Goal: Information Seeking & Learning: Learn about a topic

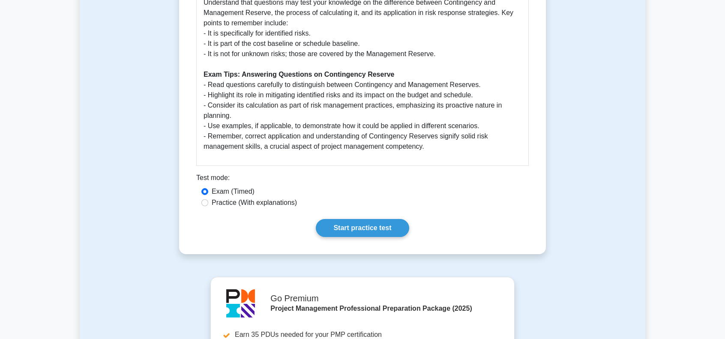
scroll to position [514, 0]
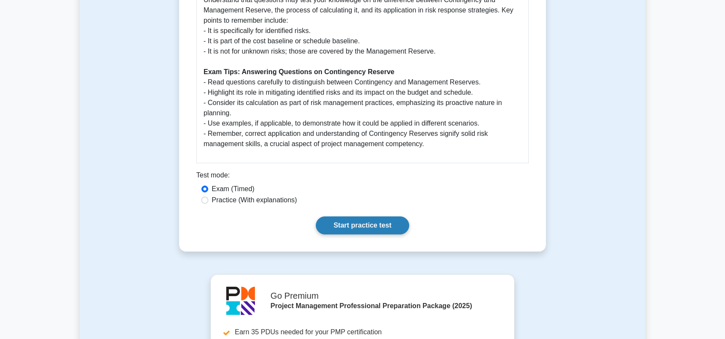
click at [357, 225] on link "Start practice test" at bounding box center [362, 225] width 93 height 18
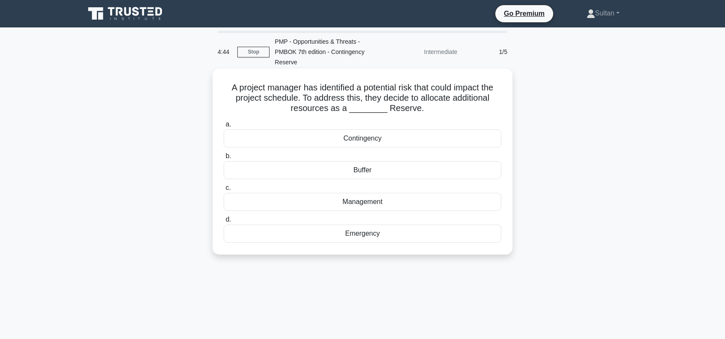
click at [359, 139] on div "Contingency" at bounding box center [363, 138] width 278 height 18
click at [224, 127] on input "a. Contingency" at bounding box center [224, 125] width 0 height 6
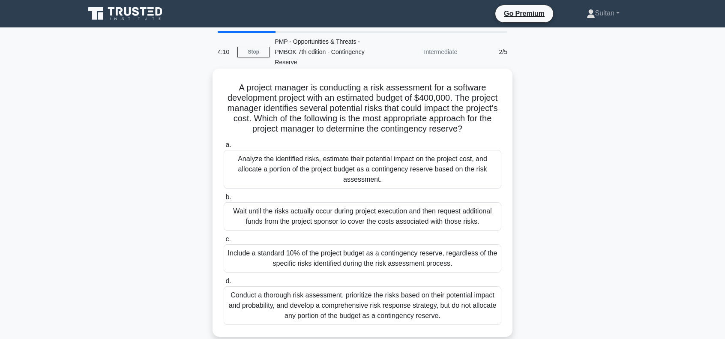
click at [297, 177] on div "Analyze the identified risks, estimate their potential impact on the project co…" at bounding box center [363, 169] width 278 height 39
click at [224, 148] on input "a. Analyze the identified risks, estimate their potential impact on the project…" at bounding box center [224, 145] width 0 height 6
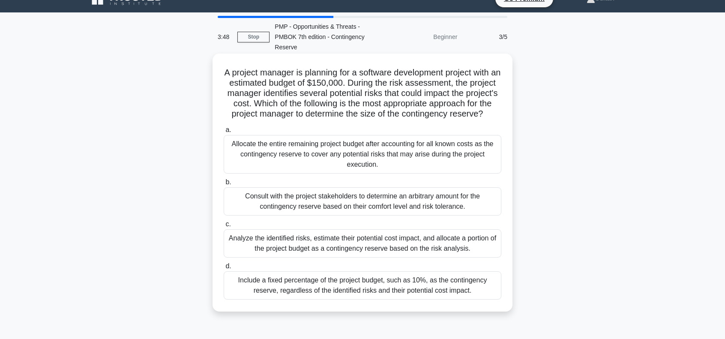
scroll to position [43, 0]
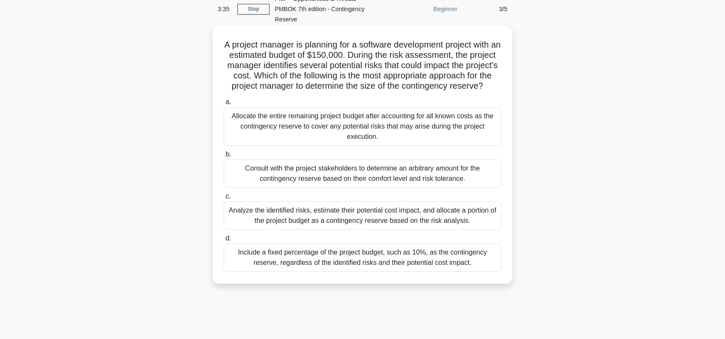
click at [305, 228] on div "Analyze the identified risks, estimate their potential cost impact, and allocat…" at bounding box center [363, 215] width 278 height 28
click at [224, 199] on input "c. Analyze the identified risks, estimate their potential cost impact, and allo…" at bounding box center [224, 197] width 0 height 6
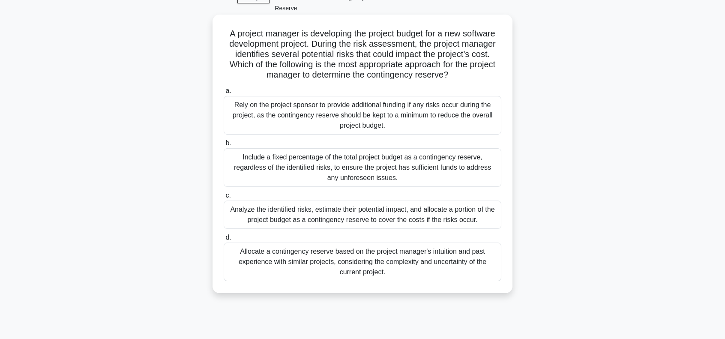
scroll to position [86, 0]
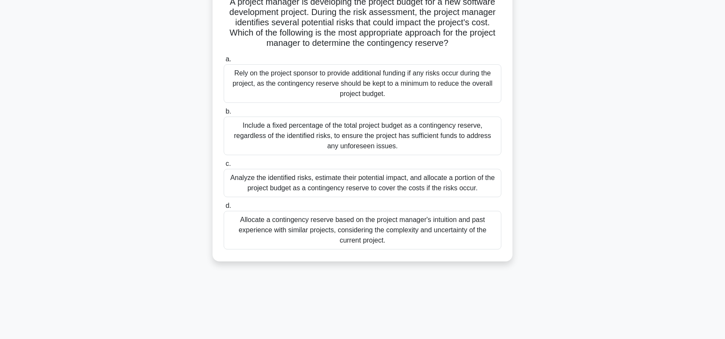
click at [349, 184] on div "Analyze the identified risks, estimate their potential impact, and allocate a p…" at bounding box center [363, 183] width 278 height 28
click at [224, 167] on input "c. Analyze the identified risks, estimate their potential impact, and allocate …" at bounding box center [224, 164] width 0 height 6
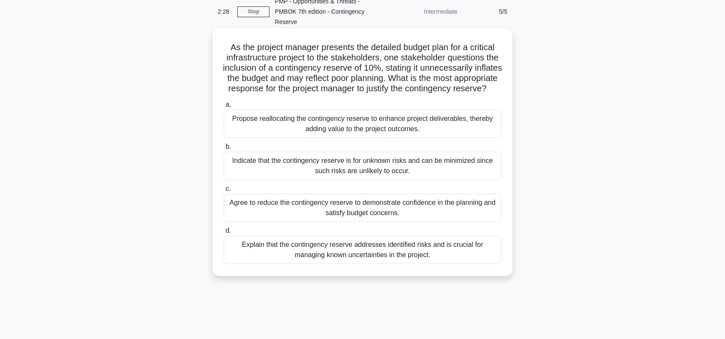
scroll to position [43, 0]
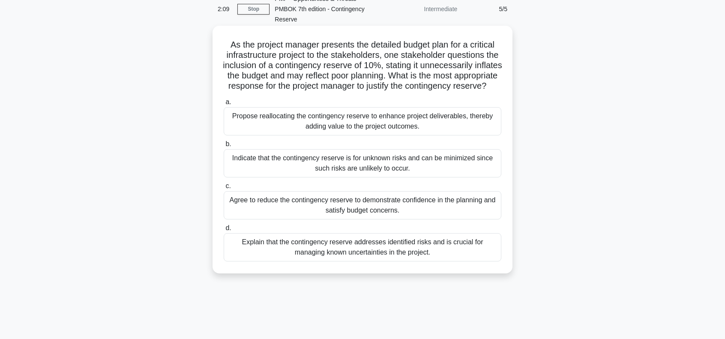
click at [390, 261] on div "Explain that the contingency reserve addresses identified risks and is crucial …" at bounding box center [363, 247] width 278 height 28
click at [224, 231] on input "d. Explain that the contingency reserve addresses identified risks and is cruci…" at bounding box center [224, 228] width 0 height 6
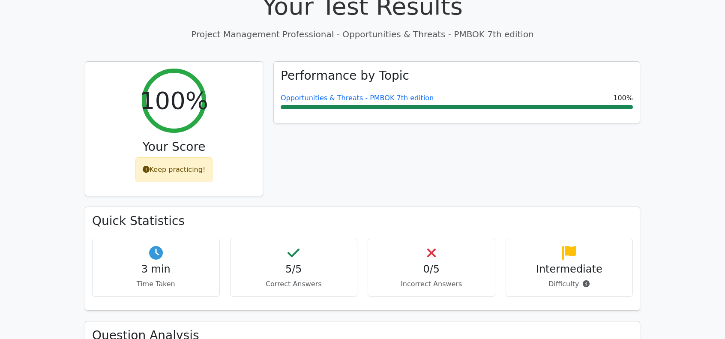
scroll to position [300, 0]
